Goal: Use online tool/utility: Utilize a website feature to perform a specific function

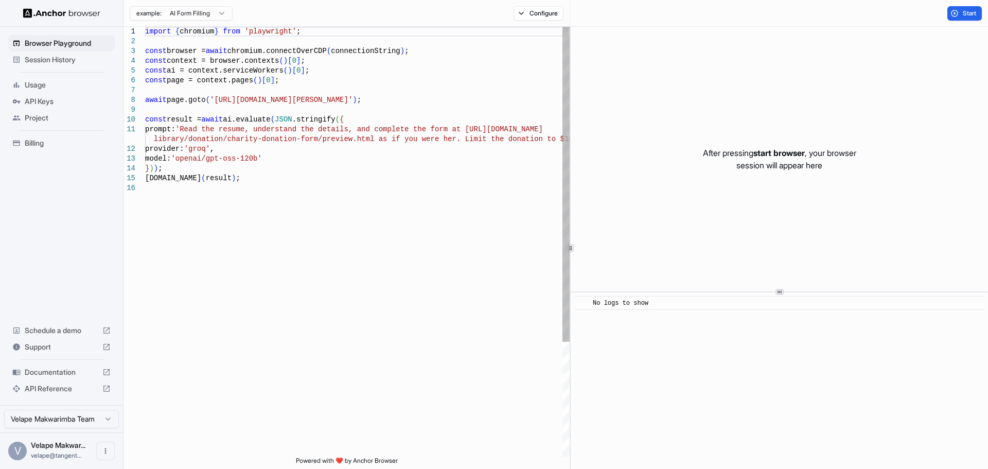
click at [571, 258] on div at bounding box center [570, 248] width 1 height 442
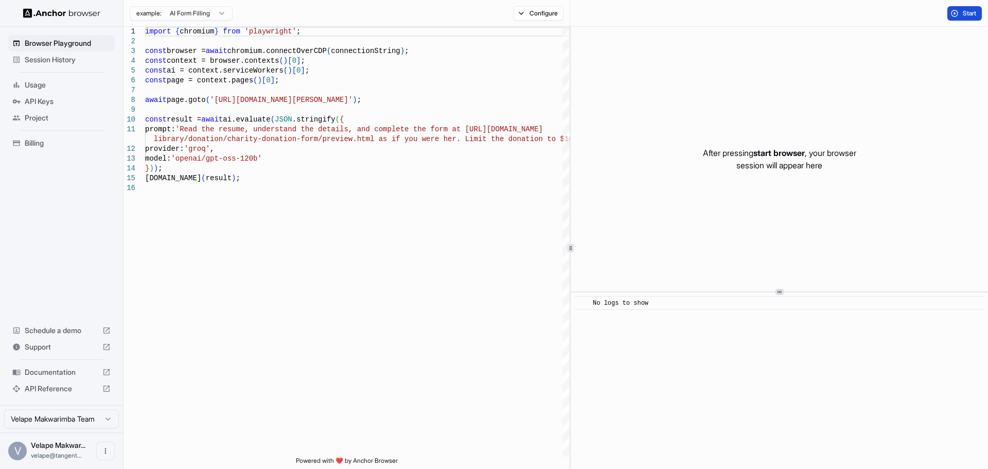
click at [963, 12] on span "Start" at bounding box center [970, 13] width 14 height 8
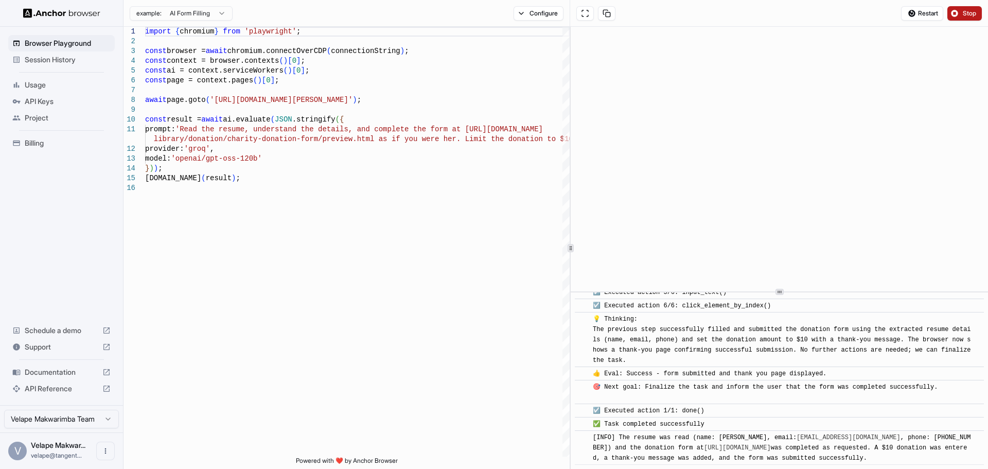
scroll to position [499, 0]
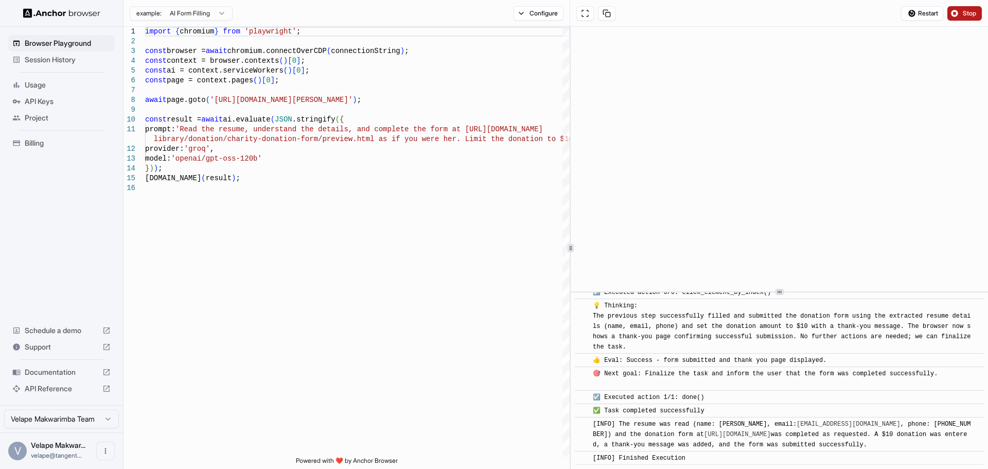
click at [966, 15] on span "Stop" at bounding box center [970, 13] width 14 height 8
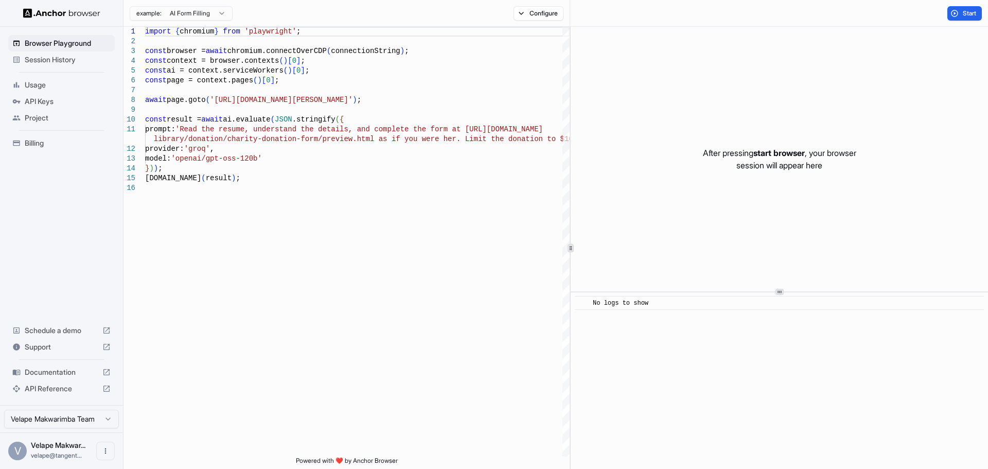
click at [31, 120] on span "Project" at bounding box center [68, 118] width 86 height 10
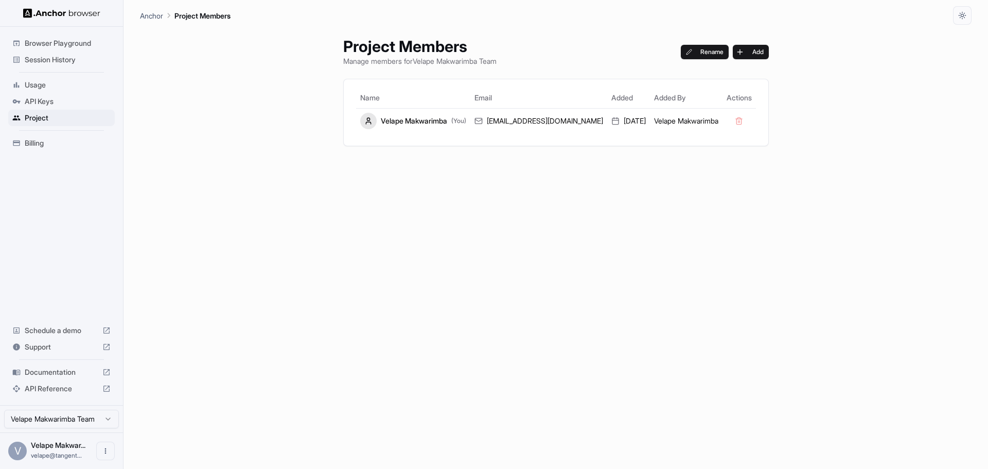
click at [64, 42] on span "Browser Playground" at bounding box center [68, 43] width 86 height 10
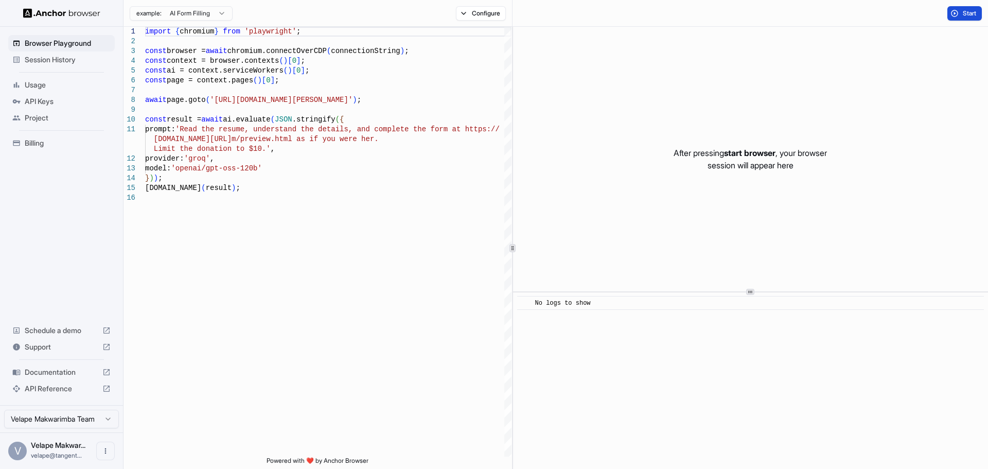
click at [959, 16] on button "Start" at bounding box center [965, 13] width 34 height 14
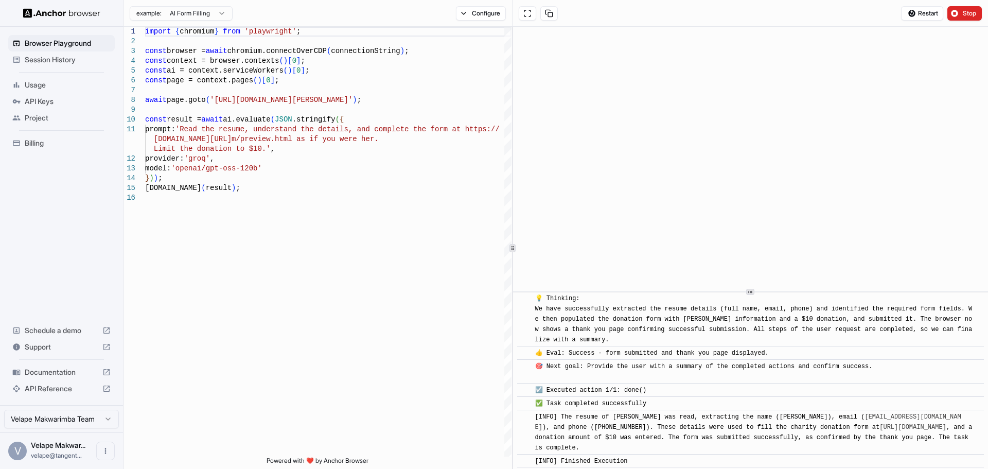
scroll to position [468, 0]
click at [923, 15] on span "Restart" at bounding box center [928, 13] width 20 height 8
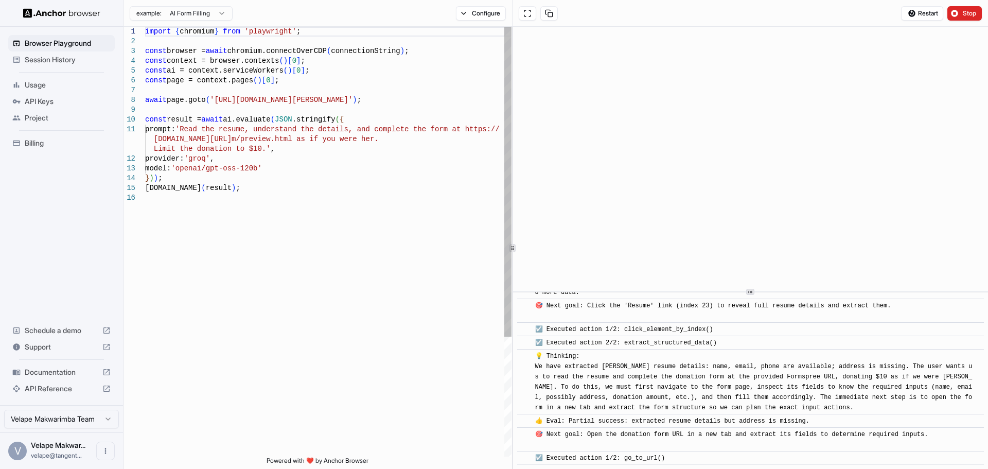
scroll to position [0, 0]
click at [349, 130] on div "import { chromium } from 'playwright' ; const browser = await chromium.connectO…" at bounding box center [328, 325] width 367 height 596
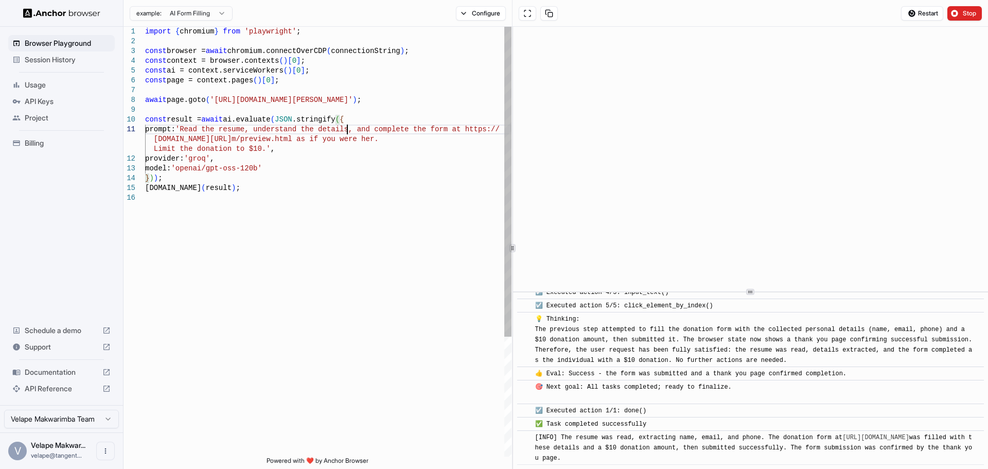
scroll to position [594, 0]
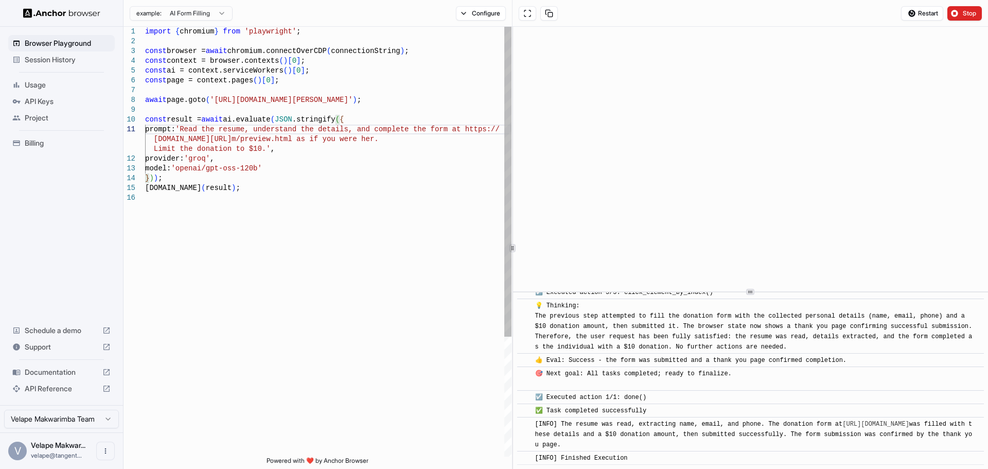
click at [367, 95] on div "import { chromium } from 'playwright' ; const browser = await chromium.connectO…" at bounding box center [328, 325] width 367 height 596
drag, startPoint x: 368, startPoint y: 99, endPoint x: 213, endPoint y: 103, distance: 155.0
click at [213, 103] on div "import { chromium } from 'playwright' ; const browser = await chromium.connectO…" at bounding box center [328, 325] width 367 height 596
drag, startPoint x: 399, startPoint y: 171, endPoint x: 495, endPoint y: 149, distance: 98.2
click at [399, 170] on div "import { chromium } from 'playwright' ; const browser = await chromium.connectO…" at bounding box center [328, 325] width 367 height 596
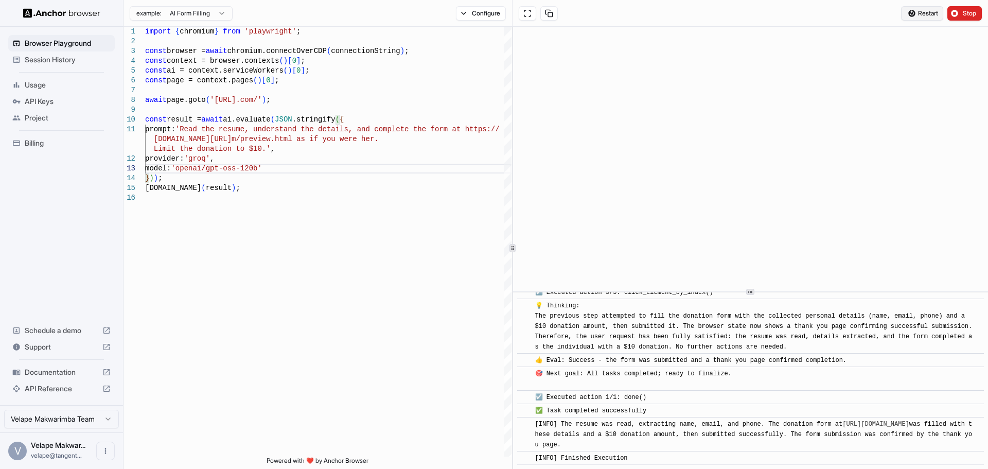
click at [923, 16] on span "Restart" at bounding box center [928, 13] width 20 height 8
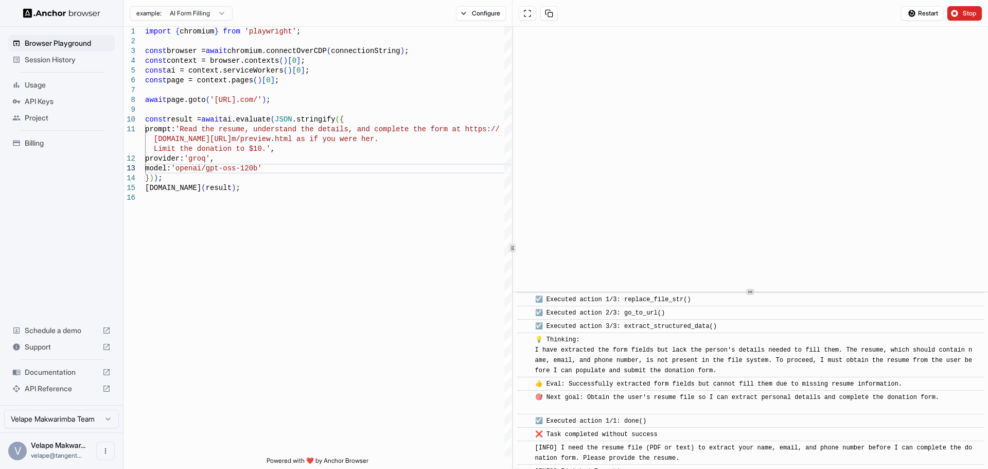
scroll to position [146, 0]
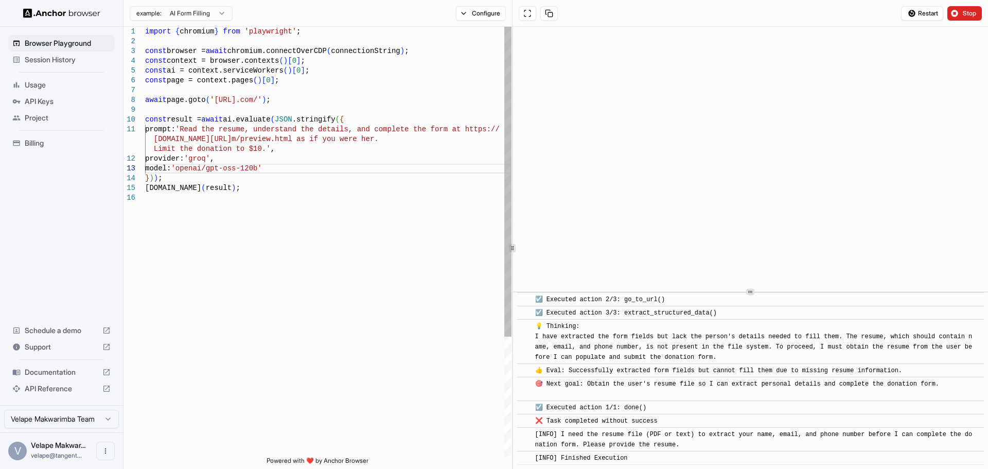
click at [267, 30] on div "import { chromium } from 'playwright' ; const browser = await chromium.connectO…" at bounding box center [328, 325] width 367 height 596
type textarea "**********"
click at [267, 30] on div "import { chromium } from 'playwright' ; const browser = await chromium.connectO…" at bounding box center [328, 325] width 367 height 596
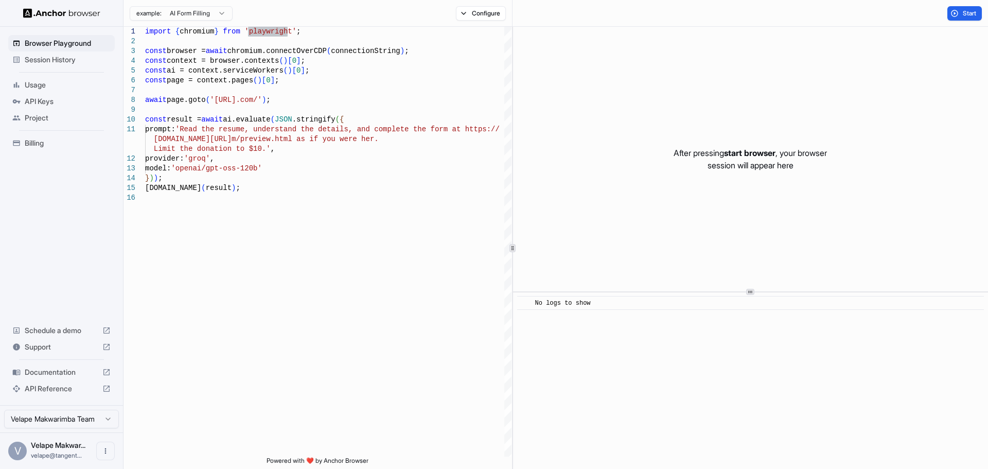
scroll to position [0, 0]
click at [56, 60] on span "Session History" at bounding box center [68, 60] width 86 height 10
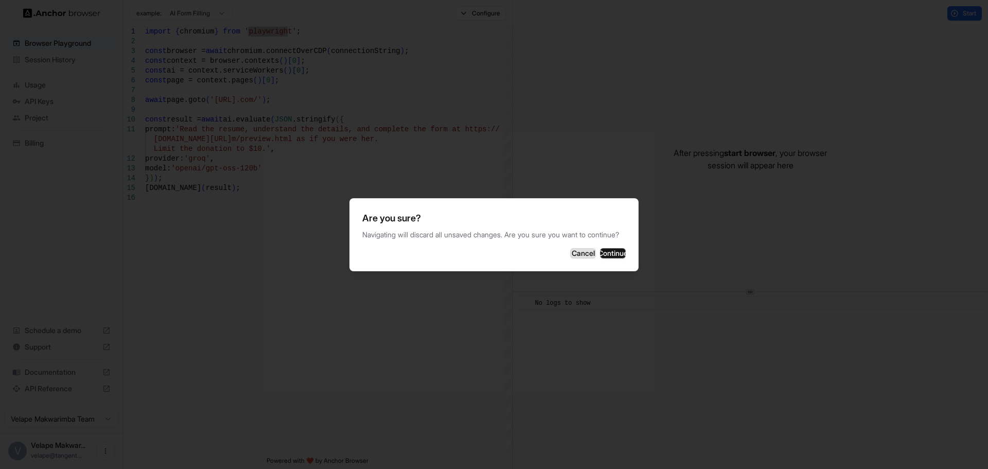
click at [570, 255] on button "Cancel" at bounding box center [583, 253] width 26 height 10
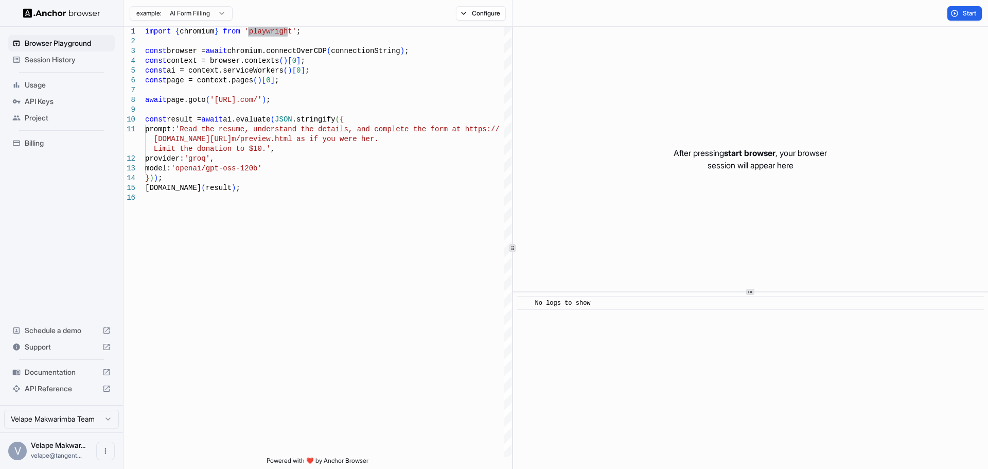
click at [39, 88] on span "Usage" at bounding box center [68, 85] width 86 height 10
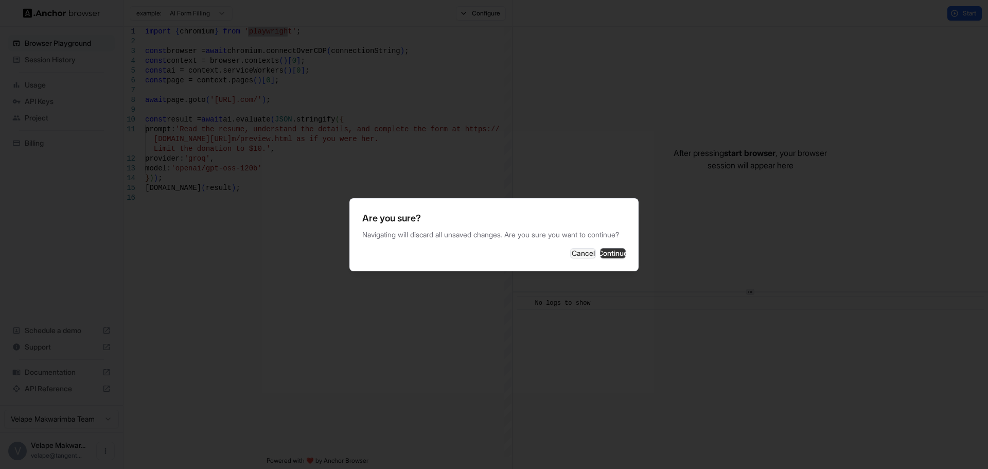
click at [600, 257] on button "Continue" at bounding box center [613, 253] width 26 height 10
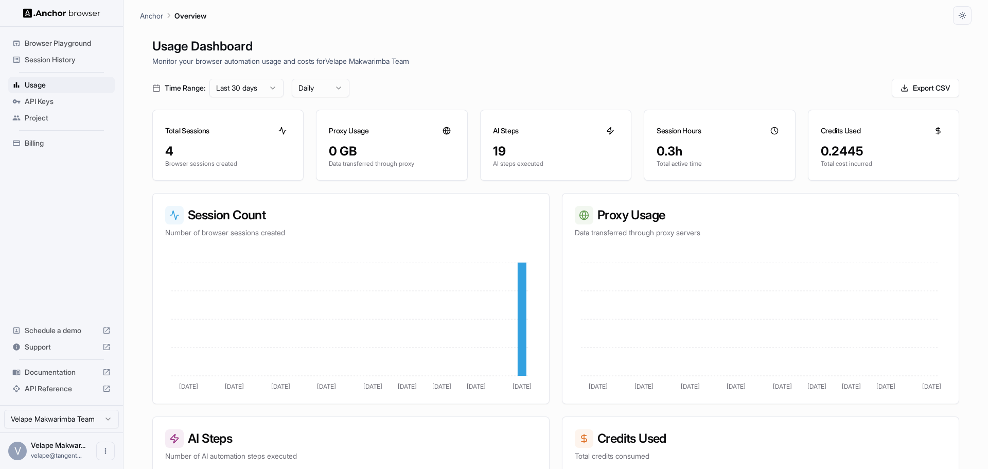
click at [50, 102] on span "API Keys" at bounding box center [68, 101] width 86 height 10
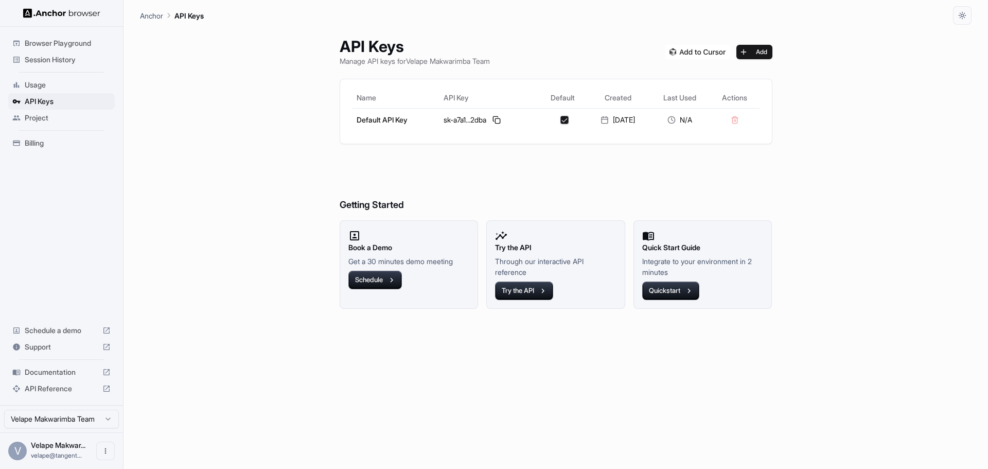
click at [35, 121] on span "Project" at bounding box center [68, 118] width 86 height 10
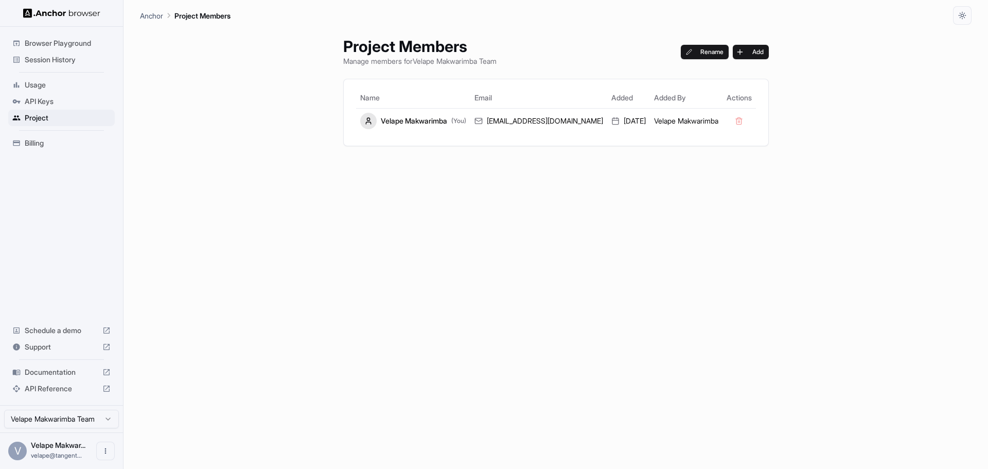
click at [54, 44] on span "Browser Playground" at bounding box center [68, 43] width 86 height 10
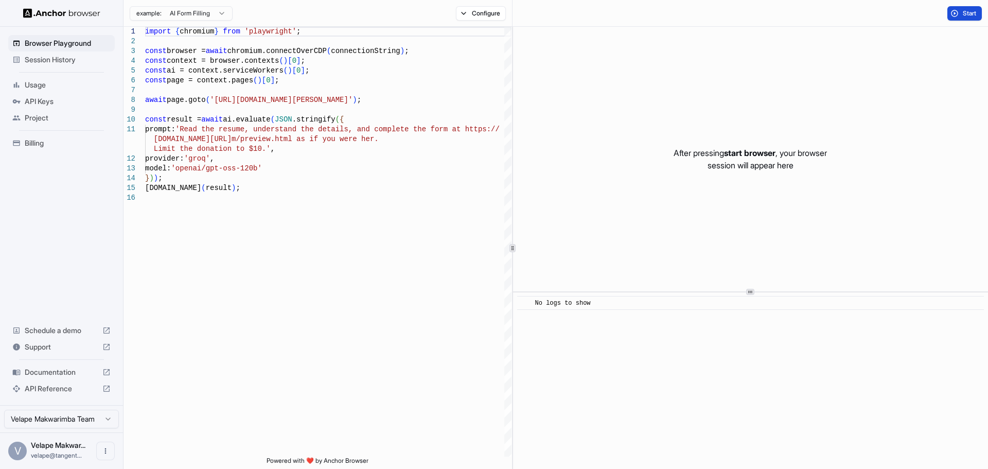
click at [971, 12] on span "Start" at bounding box center [970, 13] width 14 height 8
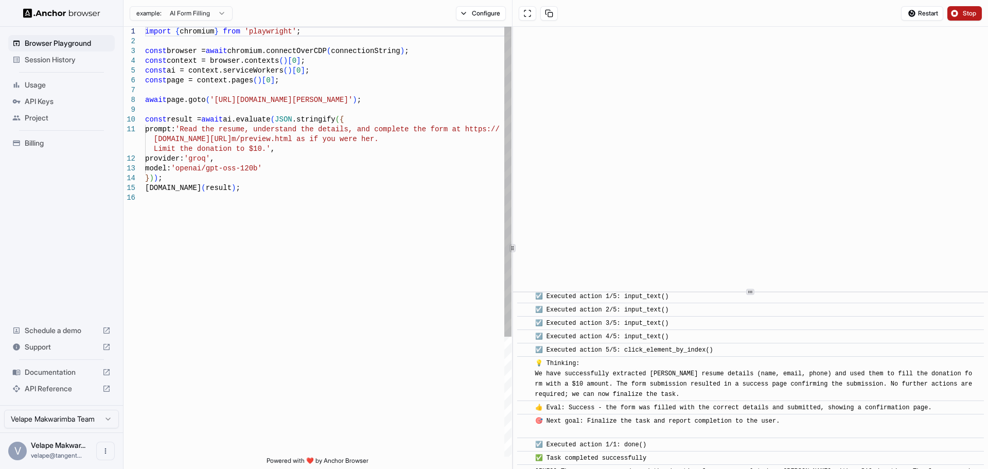
scroll to position [403, 0]
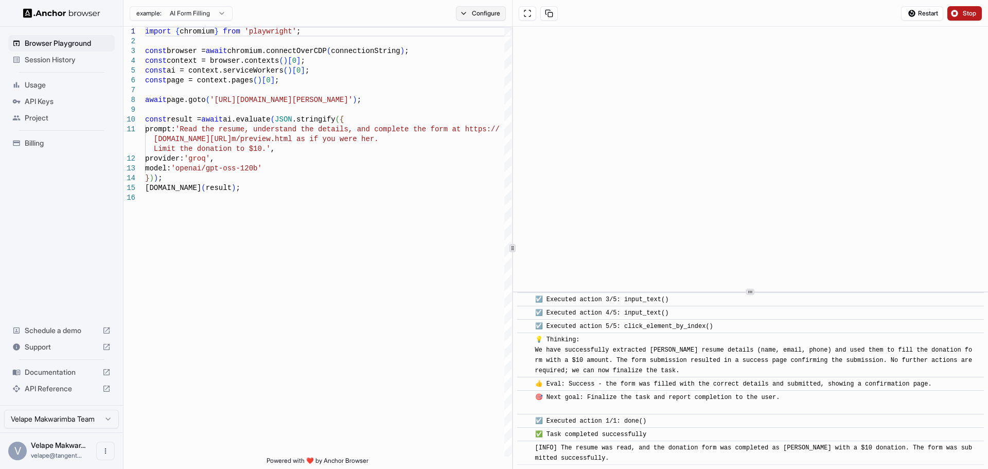
click at [477, 14] on button "Configure" at bounding box center [481, 13] width 50 height 14
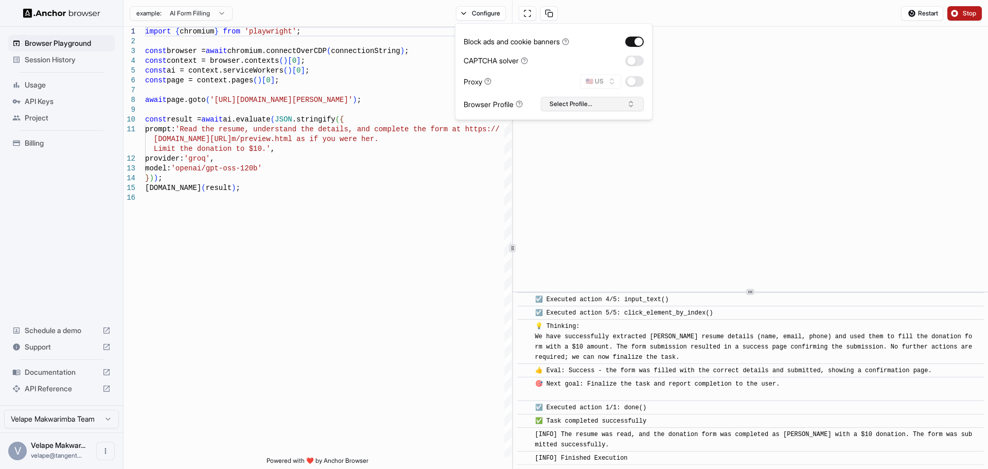
click at [604, 102] on button "Select Profile..." at bounding box center [592, 104] width 103 height 14
click at [412, 189] on div "import { chromium } from 'playwright' ; const browser = await chromium.connectO…" at bounding box center [328, 325] width 367 height 596
click at [65, 329] on span "Schedule a demo" at bounding box center [62, 330] width 74 height 10
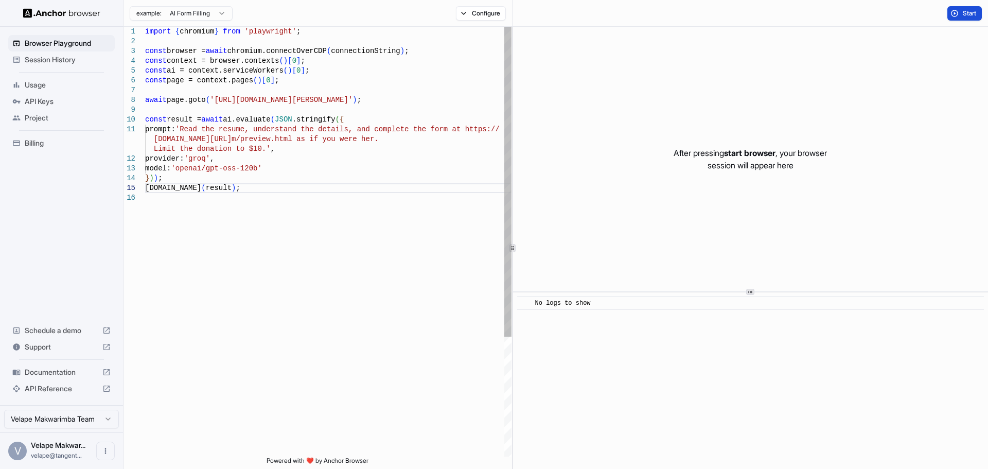
click at [184, 176] on div "const page = context.pages ( ) [ 0 ] ; await page.goto ( '[URL][DOMAIN_NAME][PE…" at bounding box center [328, 325] width 367 height 596
click at [175, 189] on div "const page = context.pages ( ) [ 0 ] ; await page.goto ( '[URL][DOMAIN_NAME][PE…" at bounding box center [328, 330] width 367 height 606
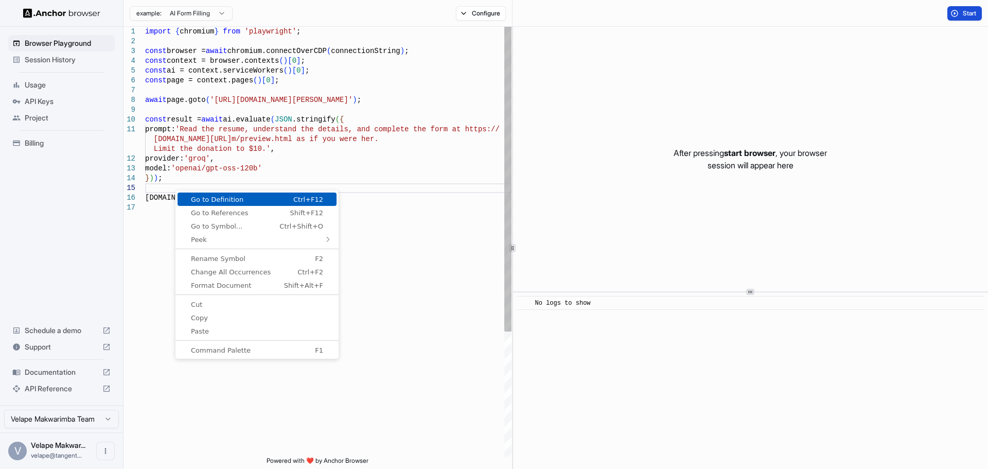
click at [250, 199] on span "Go to Definition" at bounding box center [221, 199] width 87 height 7
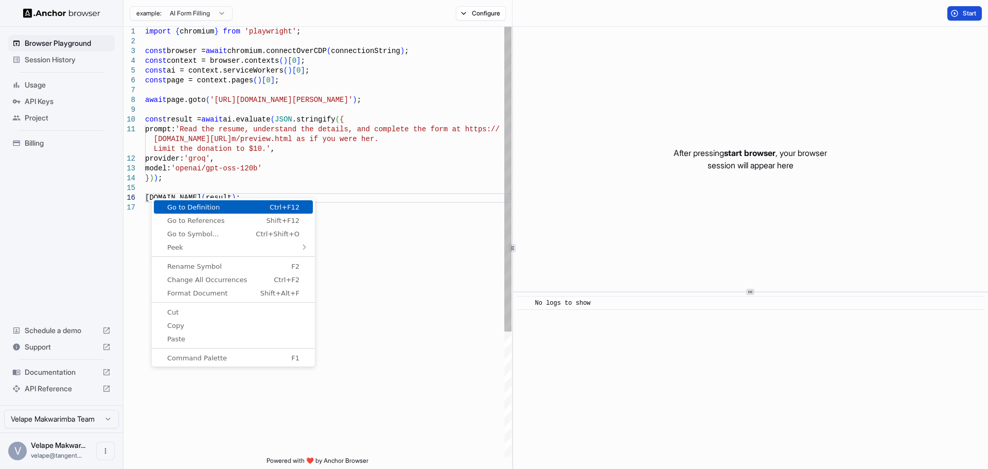
click at [182, 212] on link "Go to Definition Ctrl+F12" at bounding box center [233, 206] width 159 height 13
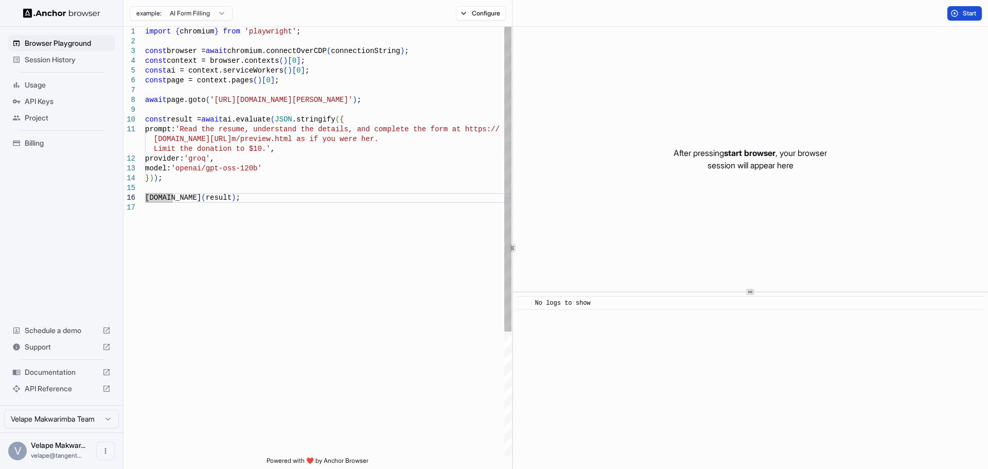
click at [155, 187] on div "const page = context.pages ( ) [ 0 ] ; await page.goto ( '[URL][DOMAIN_NAME][PE…" at bounding box center [328, 330] width 367 height 606
click at [151, 184] on div "const page = context.pages ( ) [ 0 ] ; await page.goto ( '[URL][DOMAIN_NAME][PE…" at bounding box center [328, 330] width 367 height 606
click at [964, 12] on span "Start" at bounding box center [970, 13] width 14 height 8
click at [150, 187] on div "const page = context.pages ( ) [ 0 ] ; await page.goto ( '[URL][DOMAIN_NAME][PE…" at bounding box center [328, 330] width 367 height 606
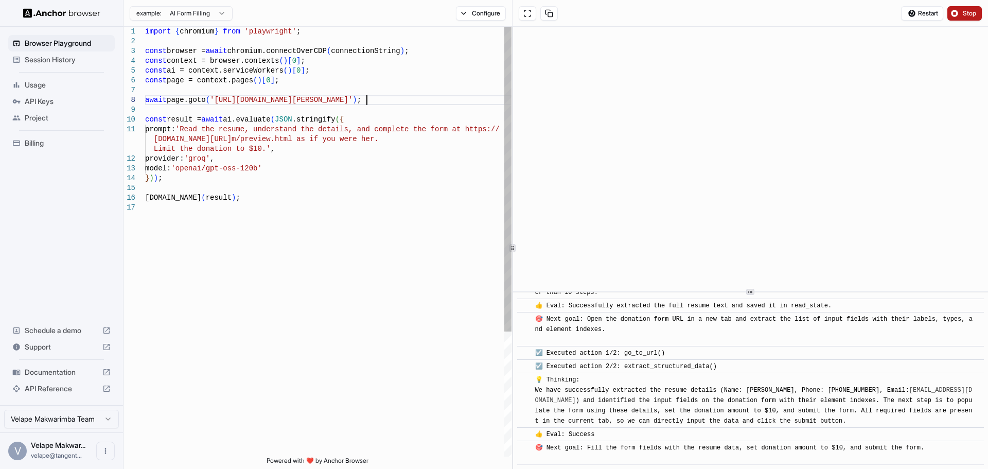
scroll to position [228, 0]
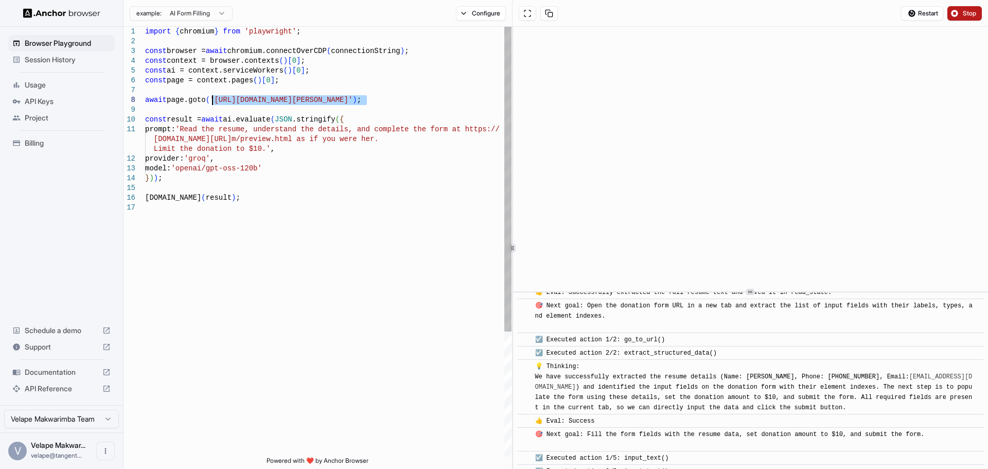
drag, startPoint x: 365, startPoint y: 97, endPoint x: 214, endPoint y: 99, distance: 151.4
click at [214, 99] on div "const page = context.pages ( ) [ 0 ] ; await page.goto ( '[URL][DOMAIN_NAME][PE…" at bounding box center [328, 330] width 367 height 606
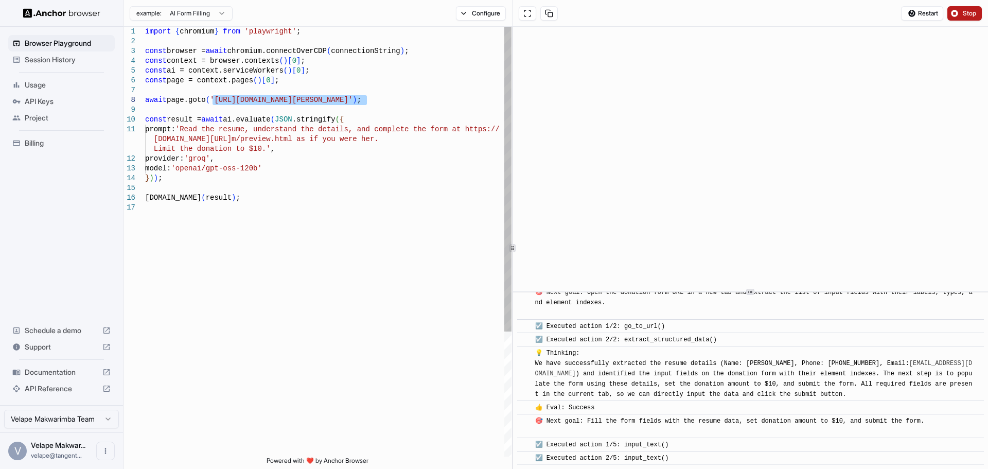
type textarea "**********"
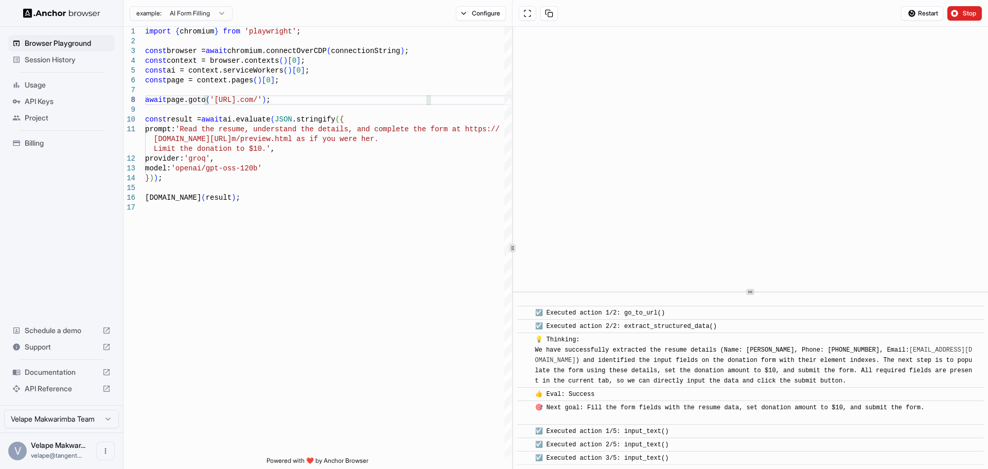
click at [968, 15] on span "Stop" at bounding box center [970, 13] width 14 height 8
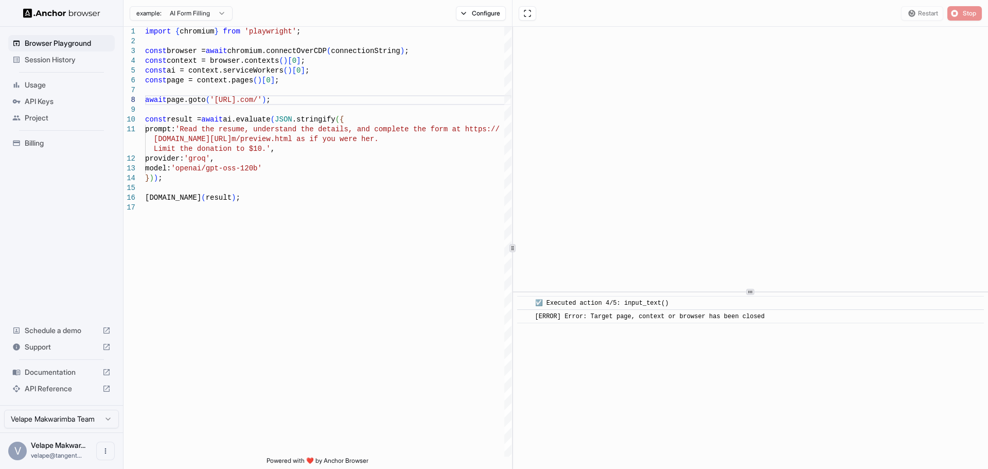
click at [918, 14] on div "Restart Stop" at bounding box center [941, 13] width 81 height 14
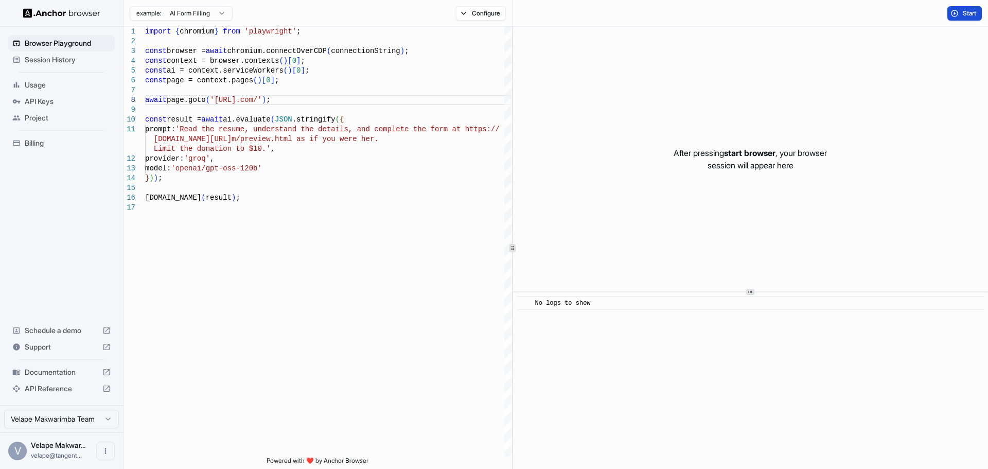
click at [970, 19] on button "Start" at bounding box center [965, 13] width 34 height 14
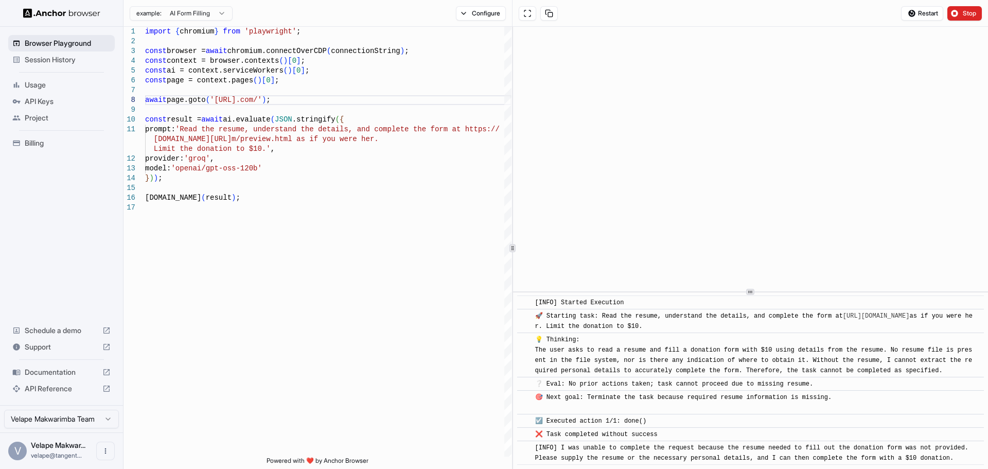
scroll to position [24, 0]
